Goal: Information Seeking & Learning: Learn about a topic

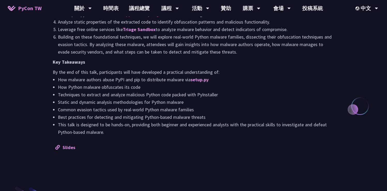
scroll to position [507, 0]
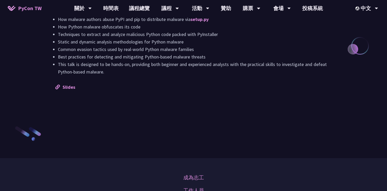
scroll to position [592, 0]
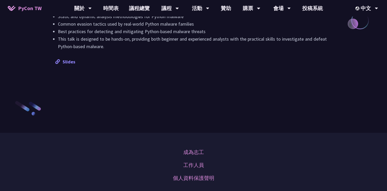
click at [67, 59] on link "Slides" at bounding box center [65, 62] width 20 height 6
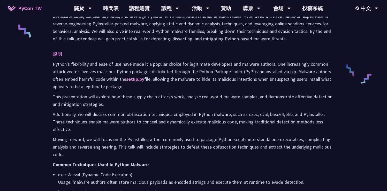
scroll to position [0, 0]
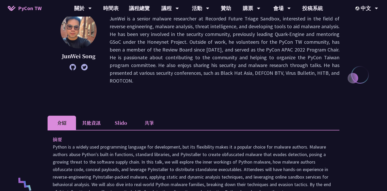
scroll to position [36, 0]
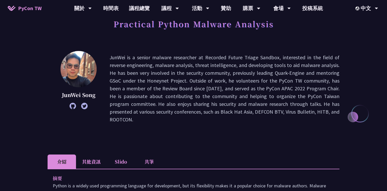
click at [86, 155] on li "其他資訊" at bounding box center [91, 162] width 31 height 14
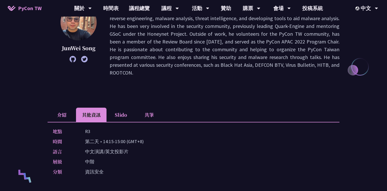
scroll to position [83, 0]
click at [64, 107] on li "介紹" at bounding box center [62, 114] width 28 height 14
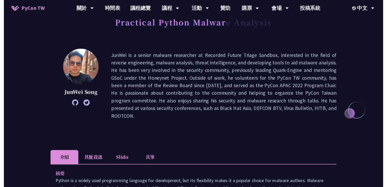
scroll to position [0, 0]
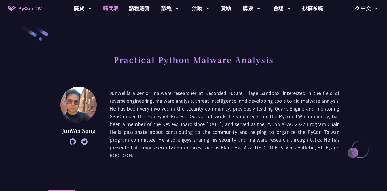
click at [113, 8] on link "時間表" at bounding box center [111, 8] width 26 height 17
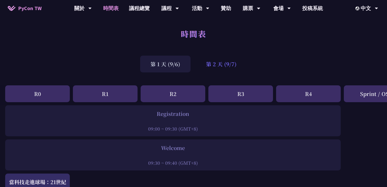
click at [229, 67] on div "第 2 天 (9/7)" at bounding box center [221, 64] width 51 height 17
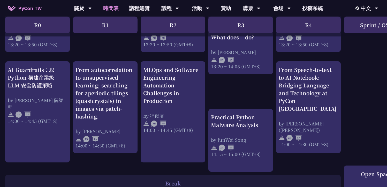
scroll to position [508, 0]
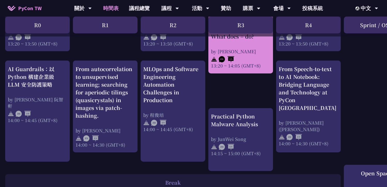
click at [238, 56] on div at bounding box center [241, 59] width 60 height 8
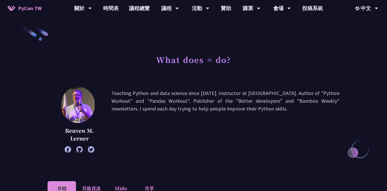
scroll to position [35, 0]
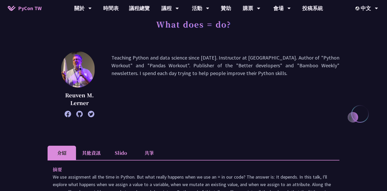
click at [90, 150] on li "其他資訊" at bounding box center [91, 153] width 31 height 14
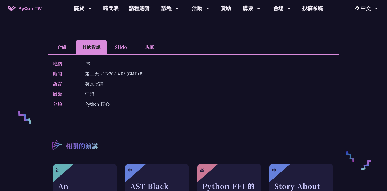
scroll to position [152, 0]
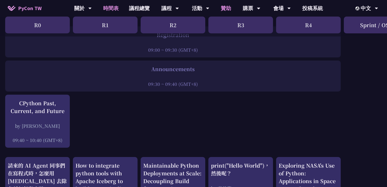
scroll to position [68, 0]
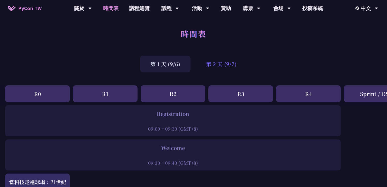
click at [218, 62] on div "第 2 天 (9/7)" at bounding box center [221, 64] width 51 height 17
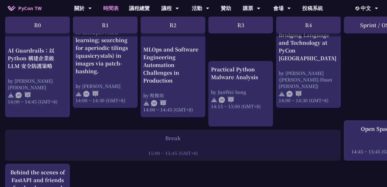
scroll to position [555, 0]
